Goal: Task Accomplishment & Management: Use online tool/utility

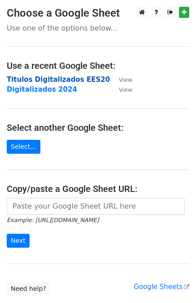
click at [41, 78] on strong "Titulos Digitalizados EES20" at bounding box center [58, 80] width 103 height 8
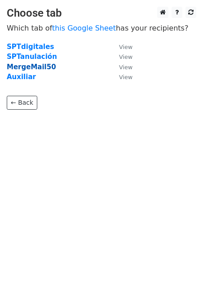
click at [32, 66] on strong "MergeMail50" at bounding box center [31, 67] width 49 height 8
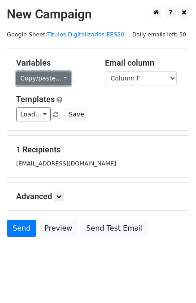
click at [59, 80] on link "Copy/paste..." at bounding box center [43, 78] width 55 height 14
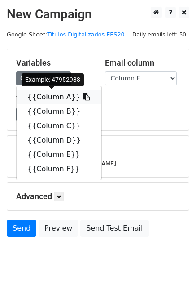
click at [49, 96] on link "{{Column A}}" at bounding box center [59, 97] width 85 height 14
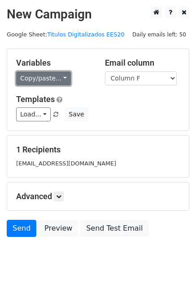
click at [57, 74] on link "Copy/paste..." at bounding box center [43, 78] width 55 height 14
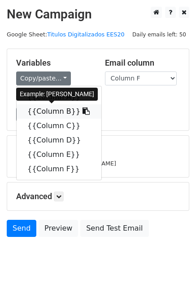
click at [50, 110] on link "{{Column B}}" at bounding box center [59, 111] width 85 height 14
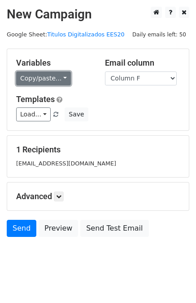
click at [56, 75] on link "Copy/paste..." at bounding box center [43, 78] width 55 height 14
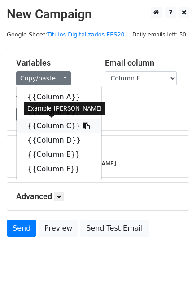
click at [50, 125] on link "{{Column C}}" at bounding box center [59, 126] width 85 height 14
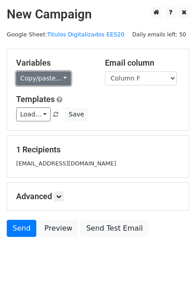
click at [41, 80] on link "Copy/paste..." at bounding box center [43, 78] width 55 height 14
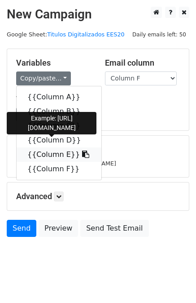
click at [36, 155] on link "{{Column E}}" at bounding box center [59, 154] width 85 height 14
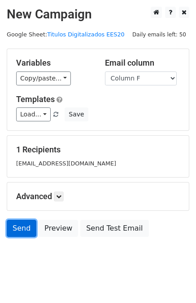
click at [21, 226] on link "Send" at bounding box center [22, 228] width 30 height 17
